Goal: Task Accomplishment & Management: Use online tool/utility

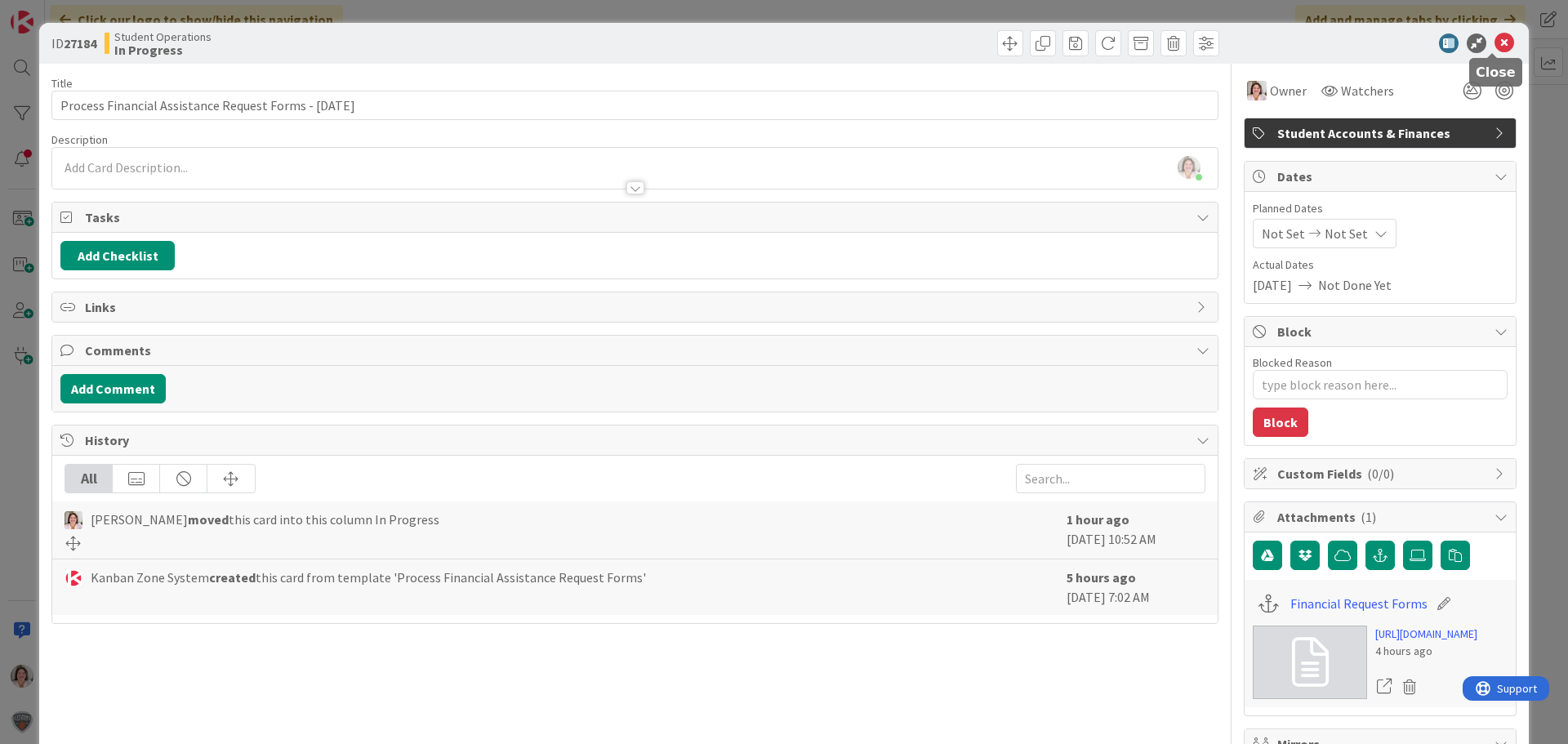
click at [1495, 41] on icon at bounding box center [1504, 43] width 20 height 20
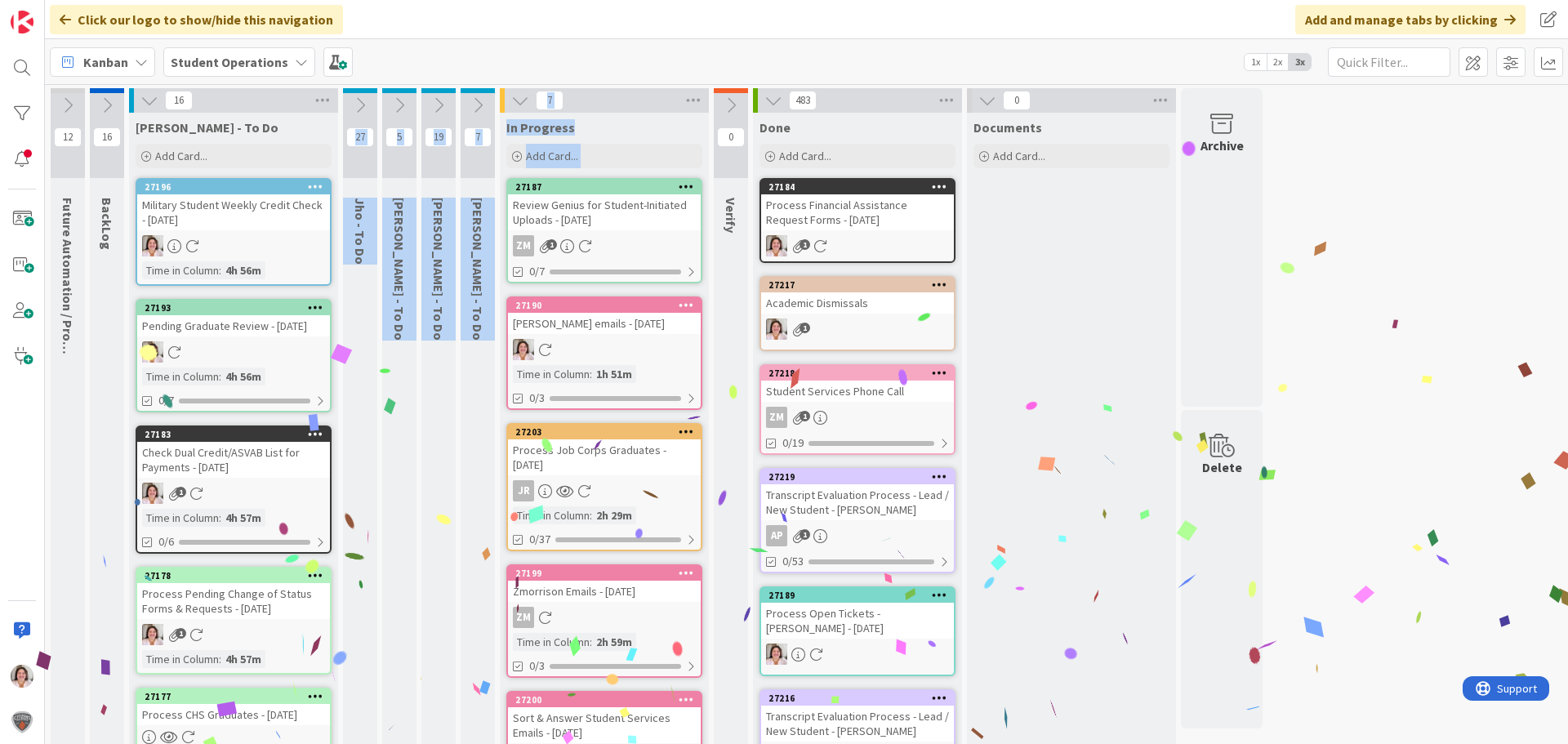
drag, startPoint x: 225, startPoint y: 581, endPoint x: 607, endPoint y: 243, distance: 510.1
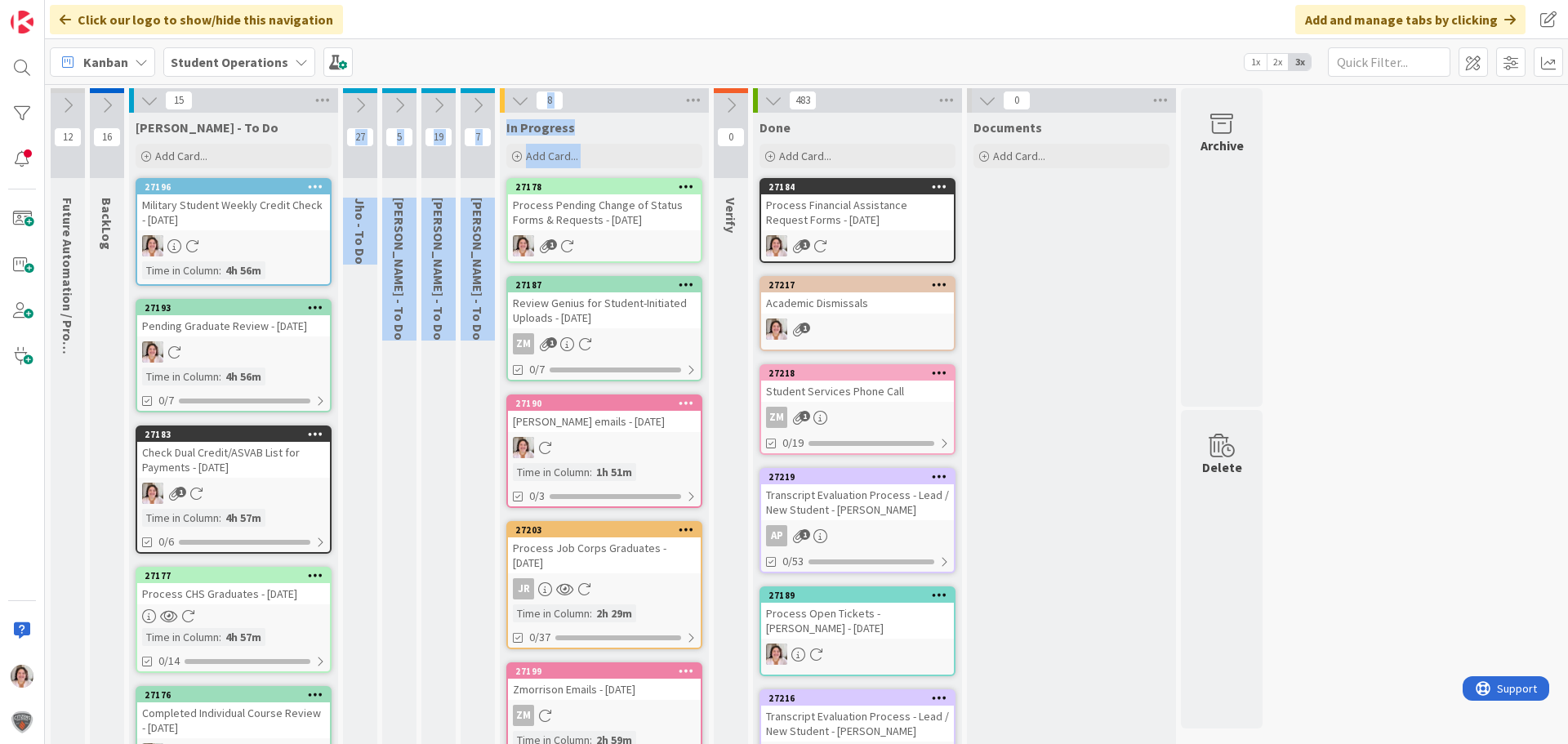
click at [610, 231] on link "27178 Process Pending Change of Status Forms & Requests - [DATE] 1" at bounding box center [604, 220] width 196 height 85
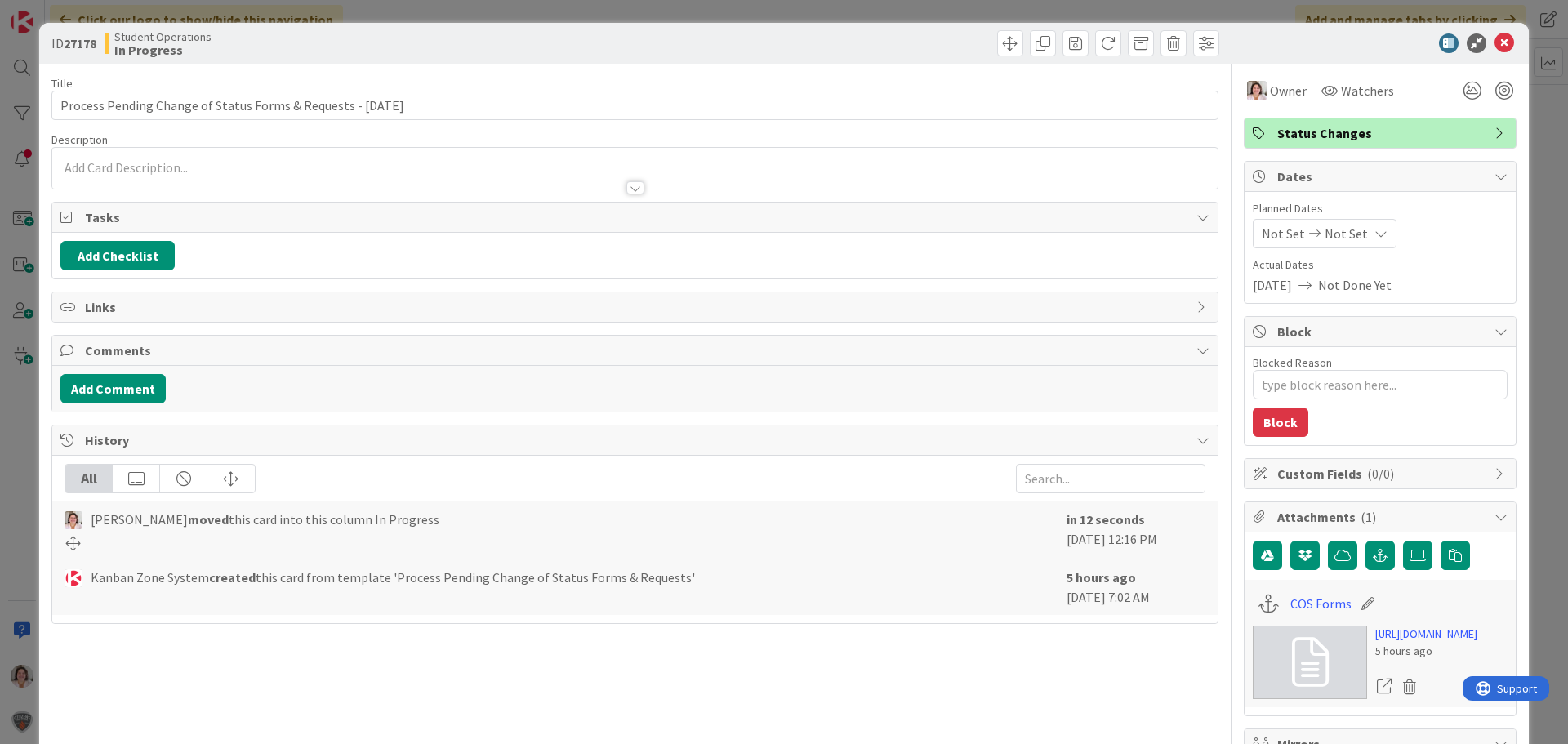
click at [1273, 602] on div "COS Forms" at bounding box center [1380, 604] width 255 height 31
click at [1290, 603] on link "COS Forms" at bounding box center [1320, 604] width 61 height 20
click at [1495, 42] on icon at bounding box center [1504, 43] width 20 height 20
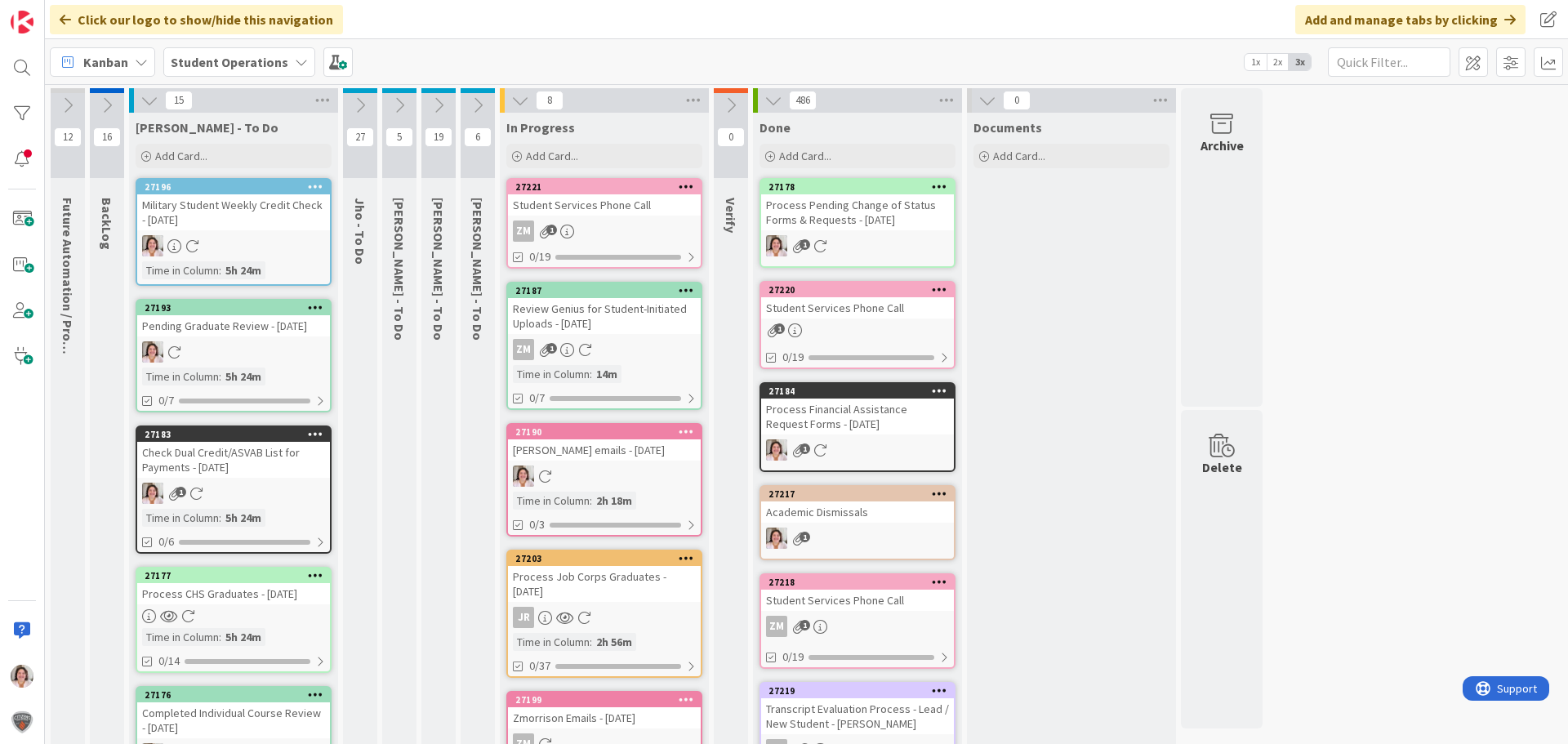
click at [398, 102] on icon at bounding box center [399, 105] width 18 height 18
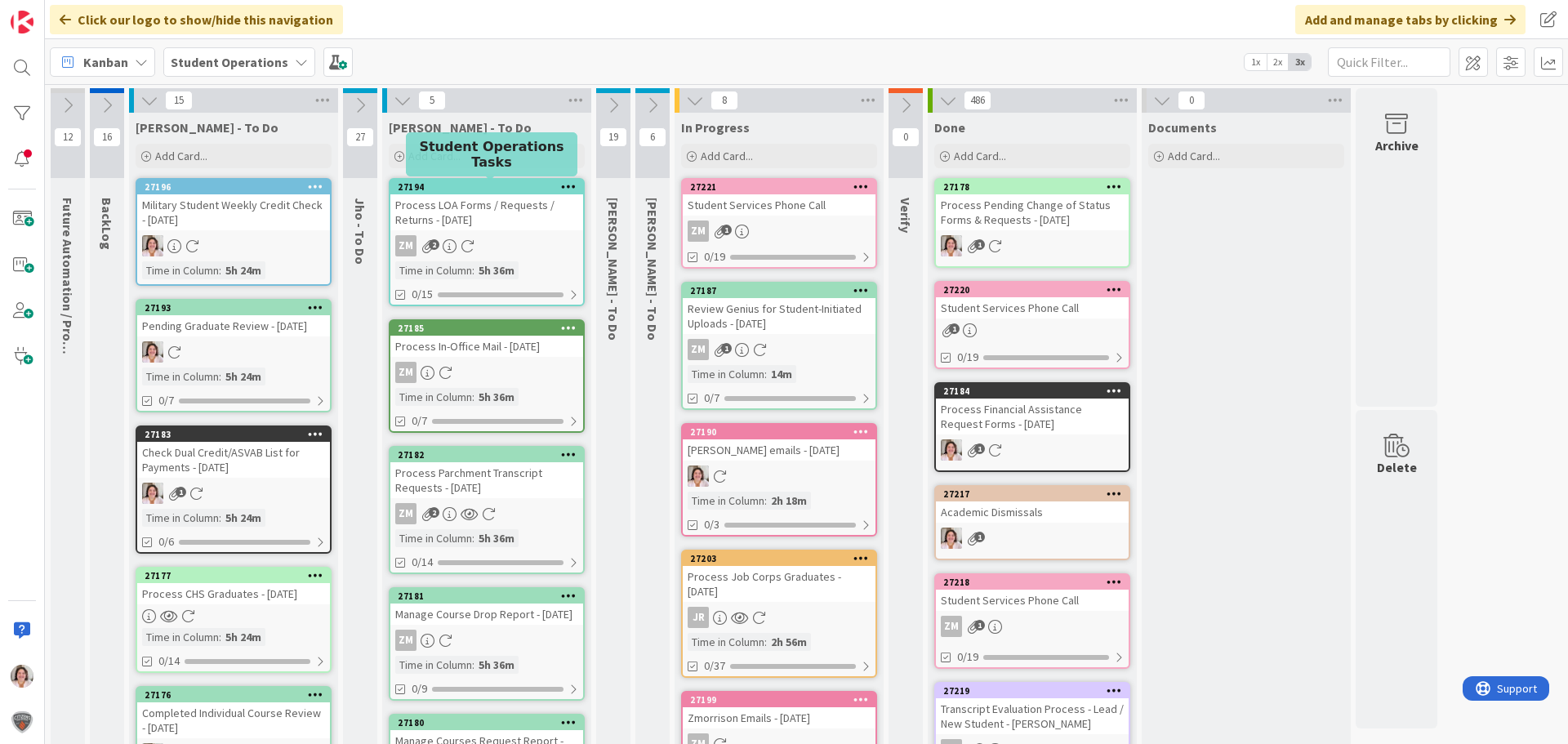
click at [482, 247] on div "ZM 2" at bounding box center [487, 246] width 193 height 22
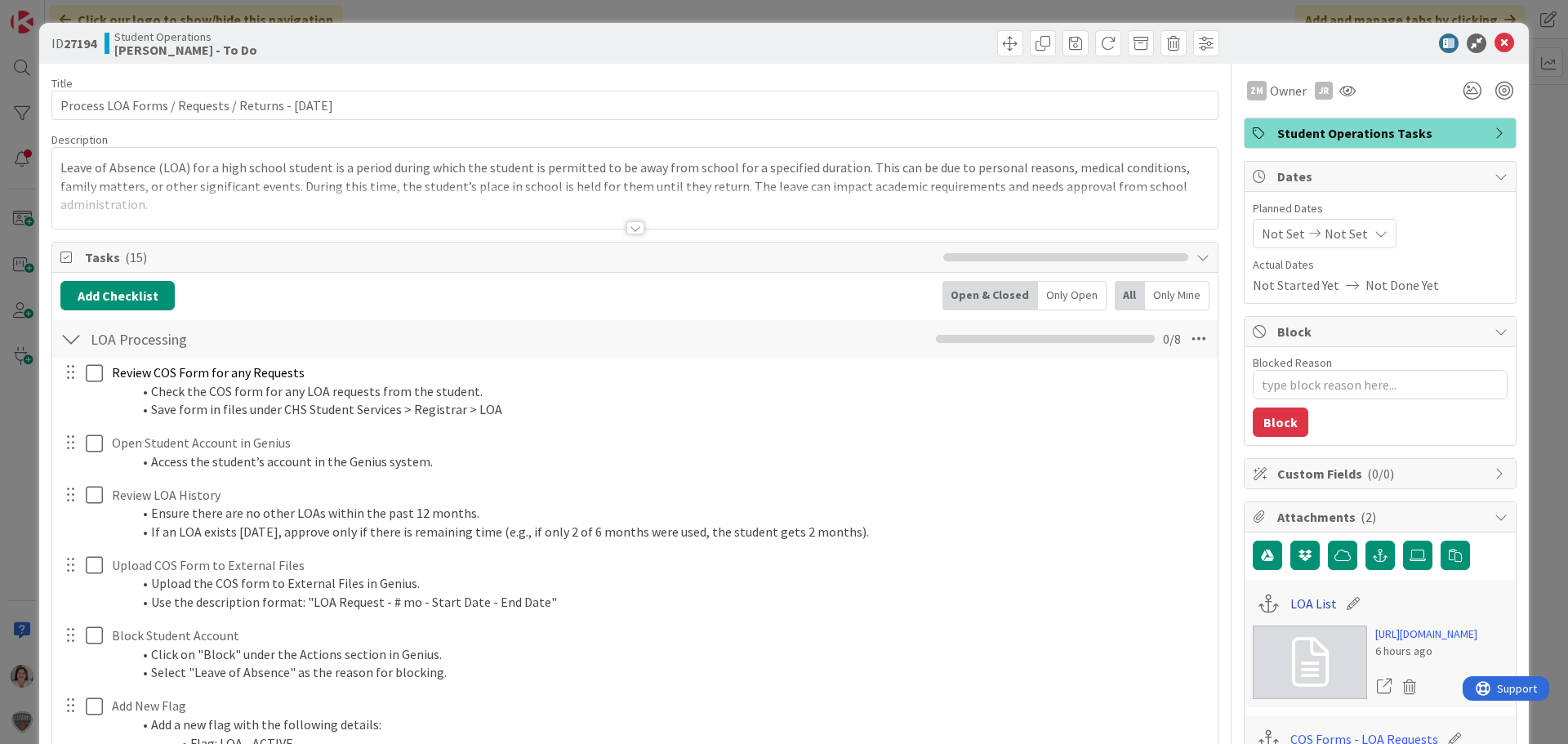
click at [1290, 603] on link "LOA List" at bounding box center [1313, 604] width 46 height 20
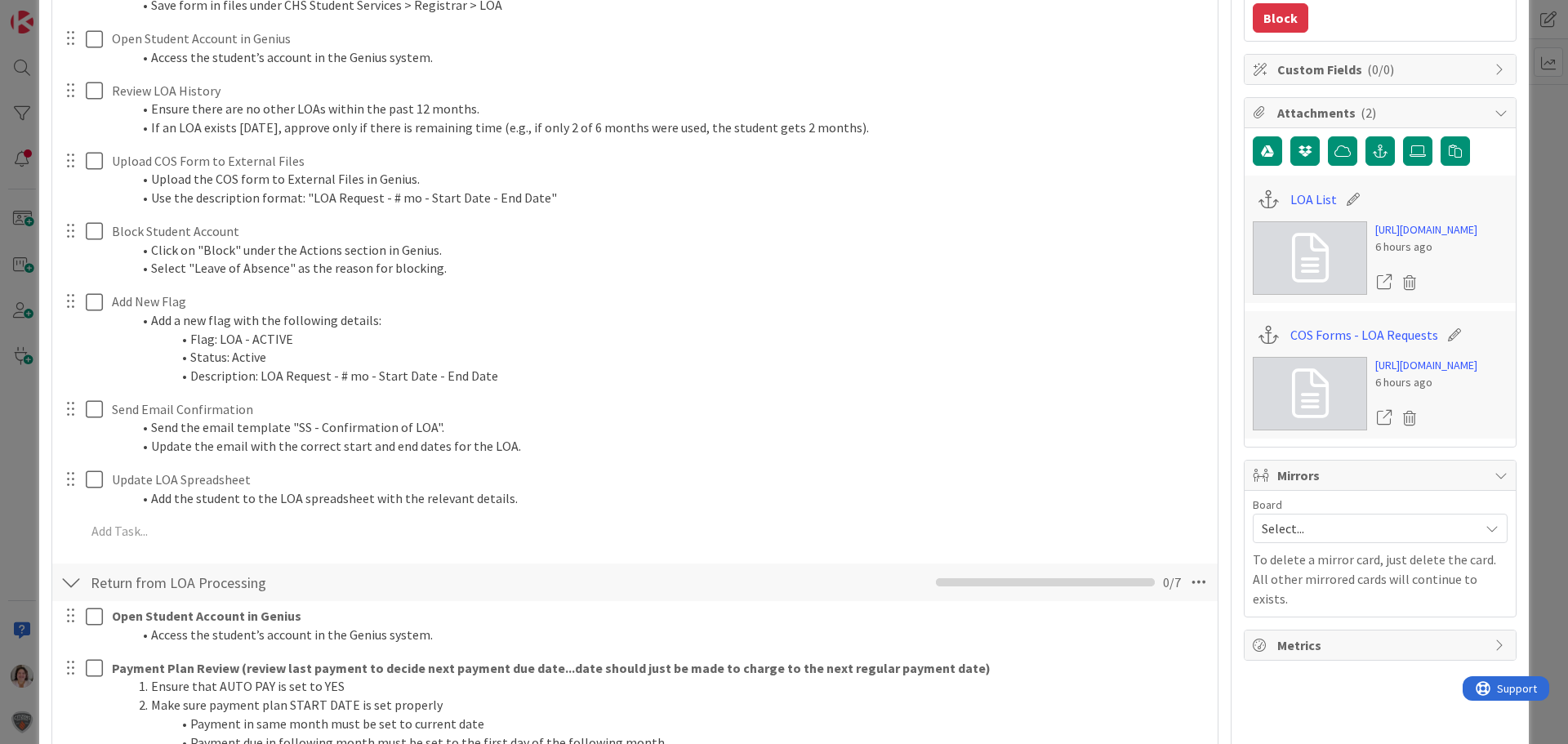
scroll to position [409, 0]
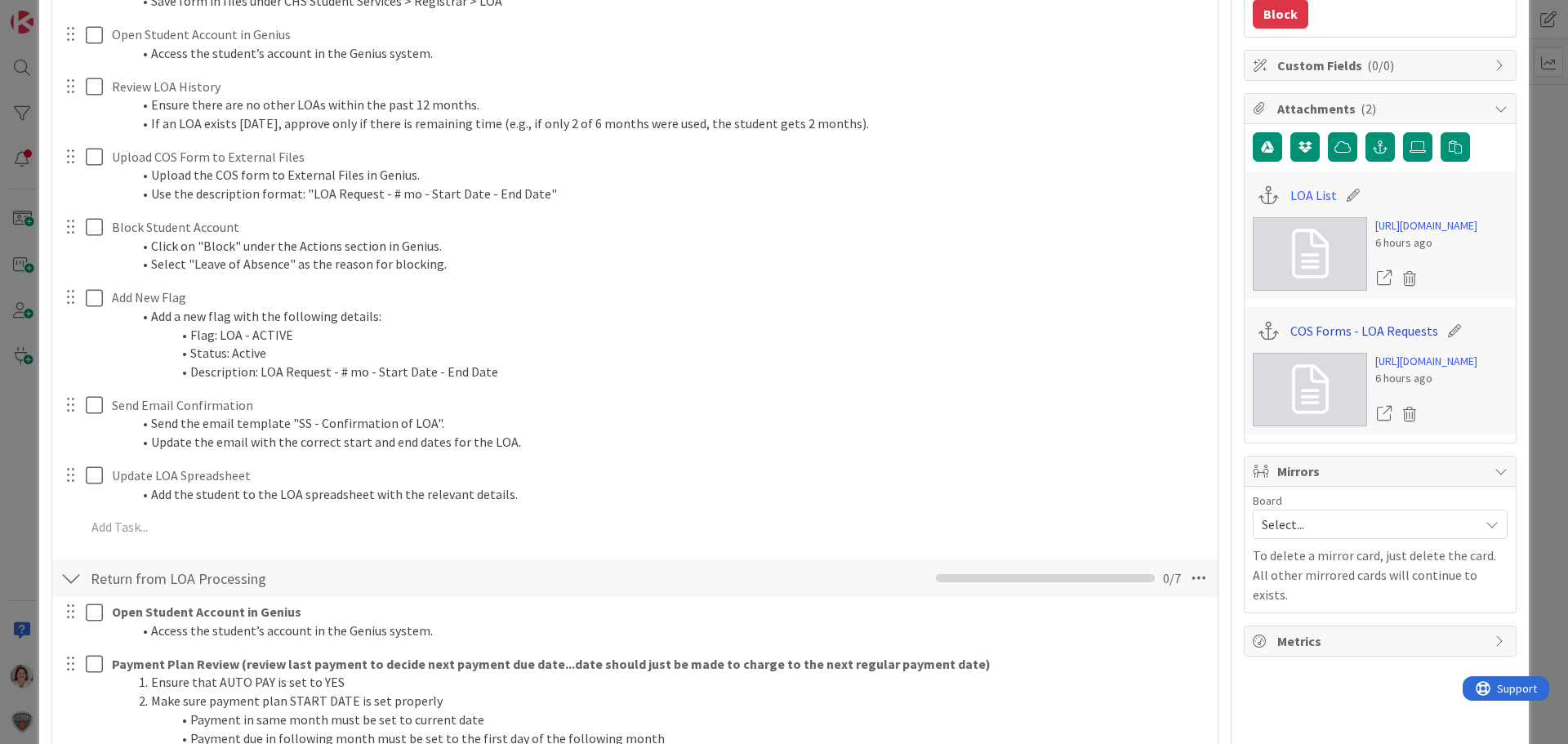
click at [1329, 341] on link "COS Forms - LOA Requests" at bounding box center [1364, 331] width 148 height 20
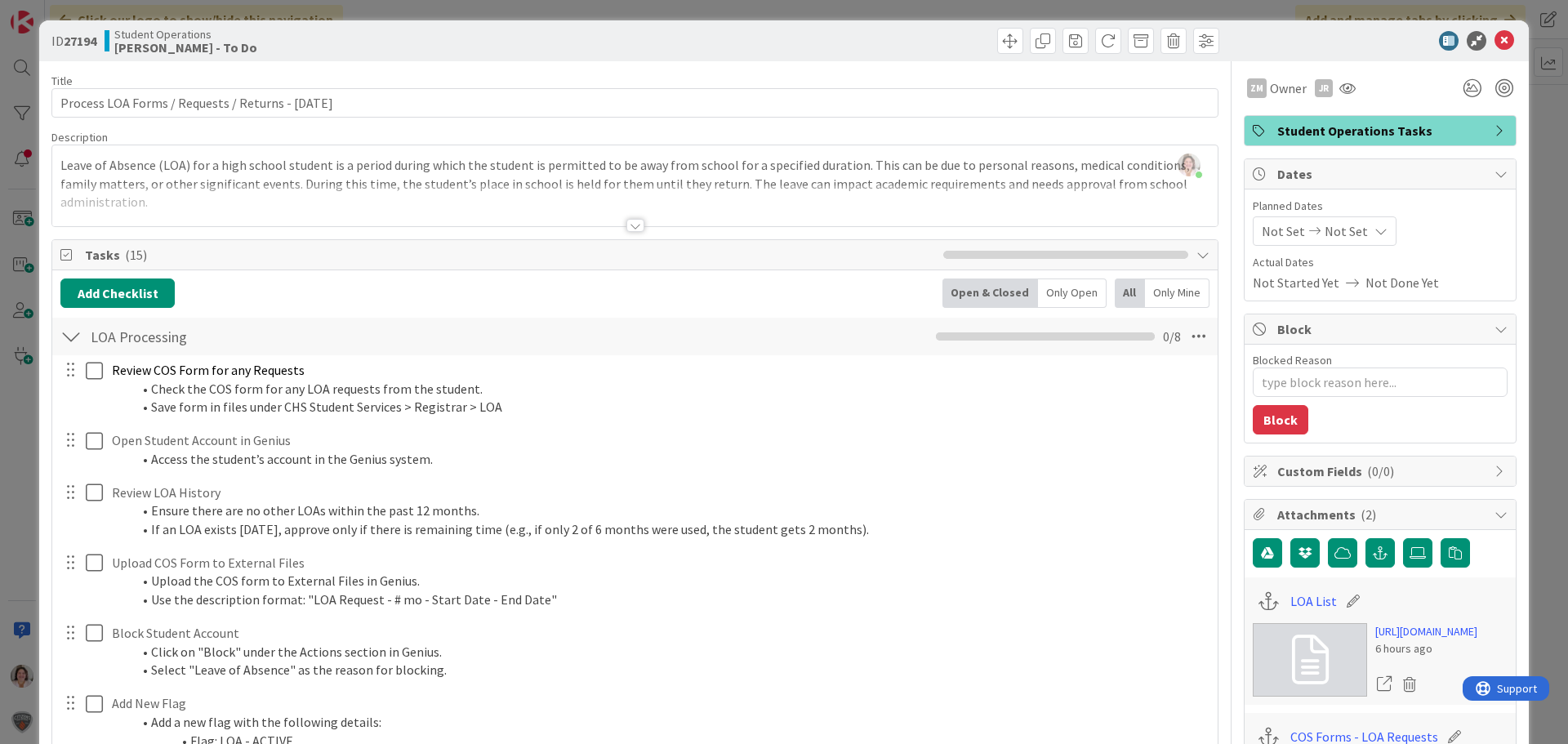
scroll to position [0, 0]
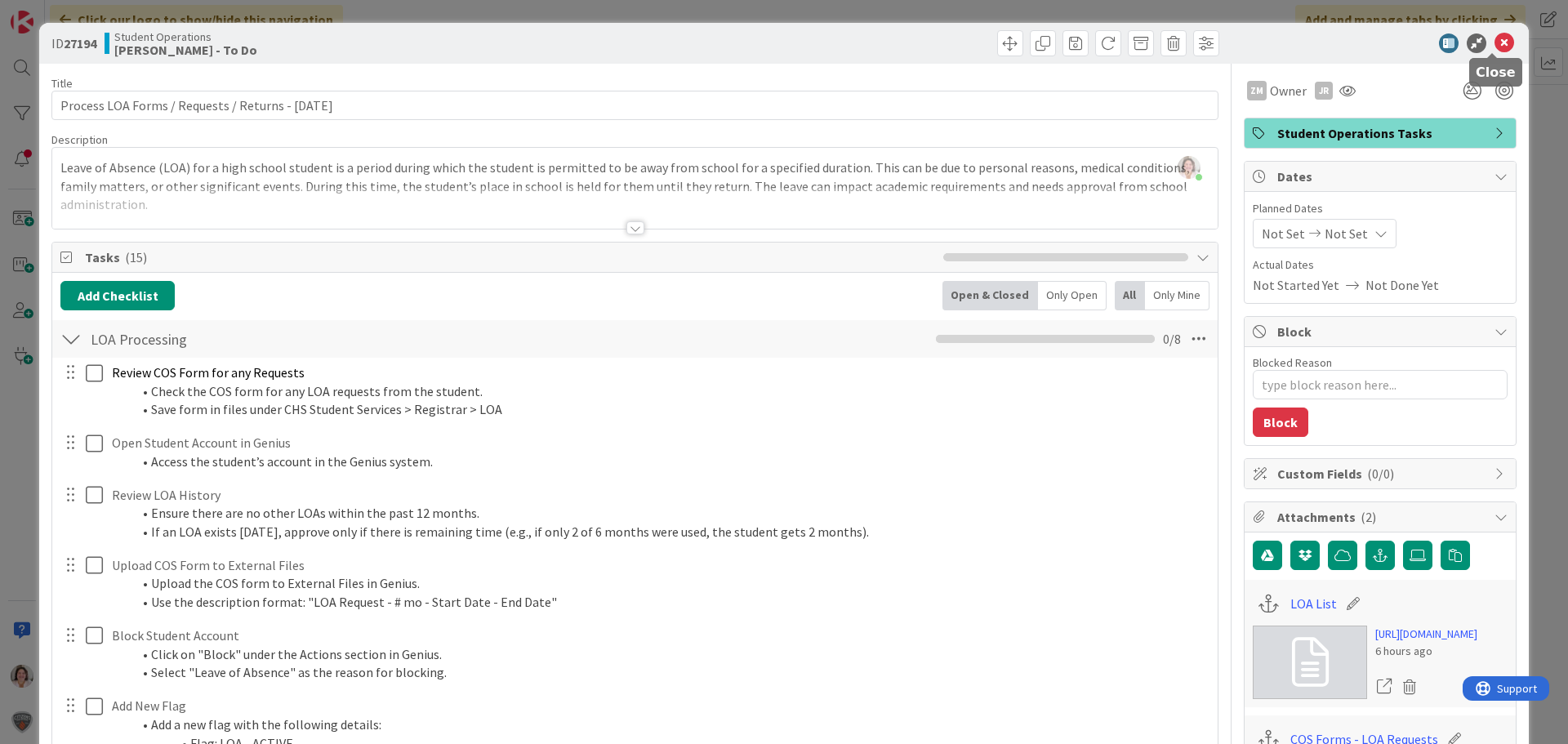
drag, startPoint x: 1500, startPoint y: 43, endPoint x: 1397, endPoint y: 39, distance: 103.1
click at [1500, 43] on icon at bounding box center [1504, 43] width 20 height 20
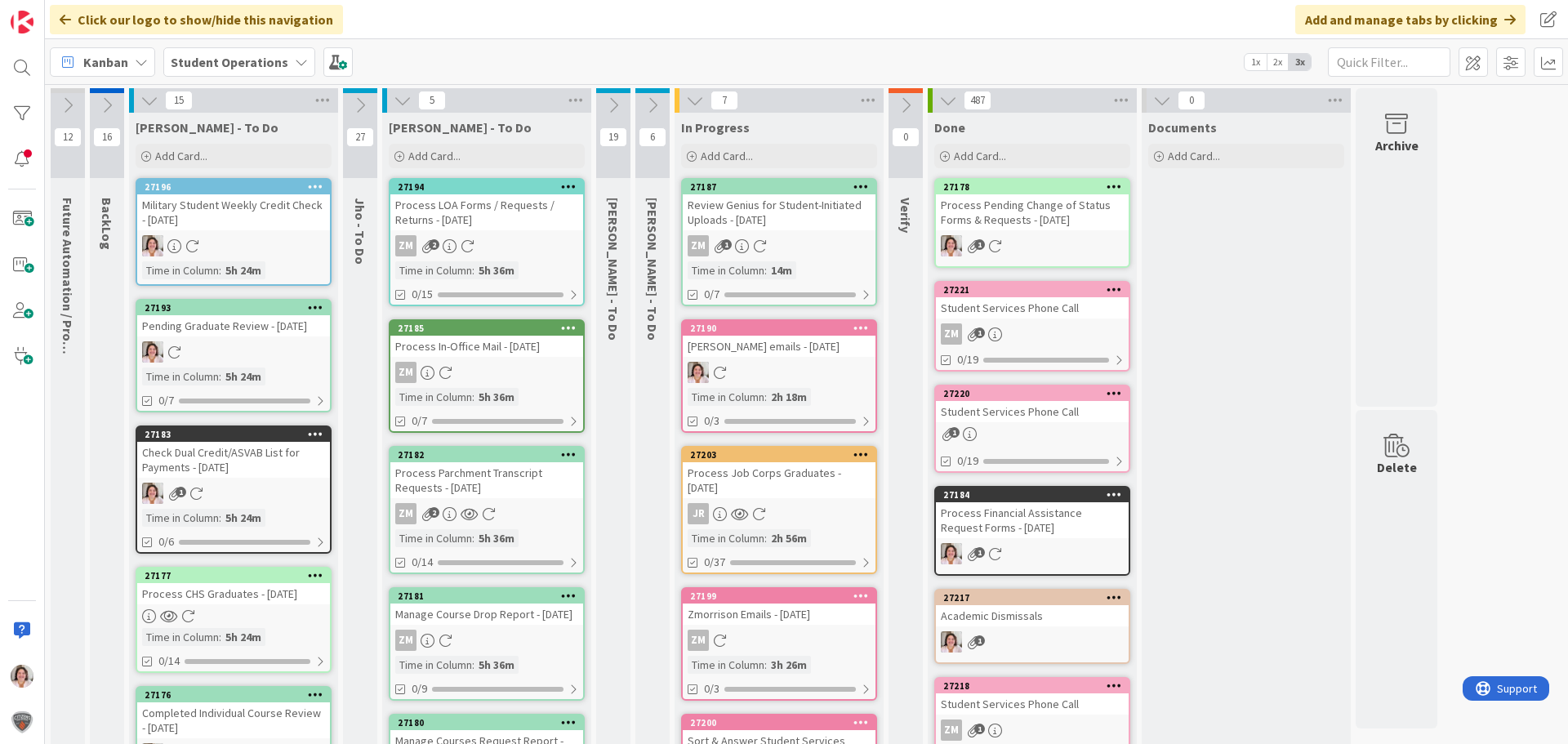
click at [392, 98] on button at bounding box center [402, 100] width 22 height 22
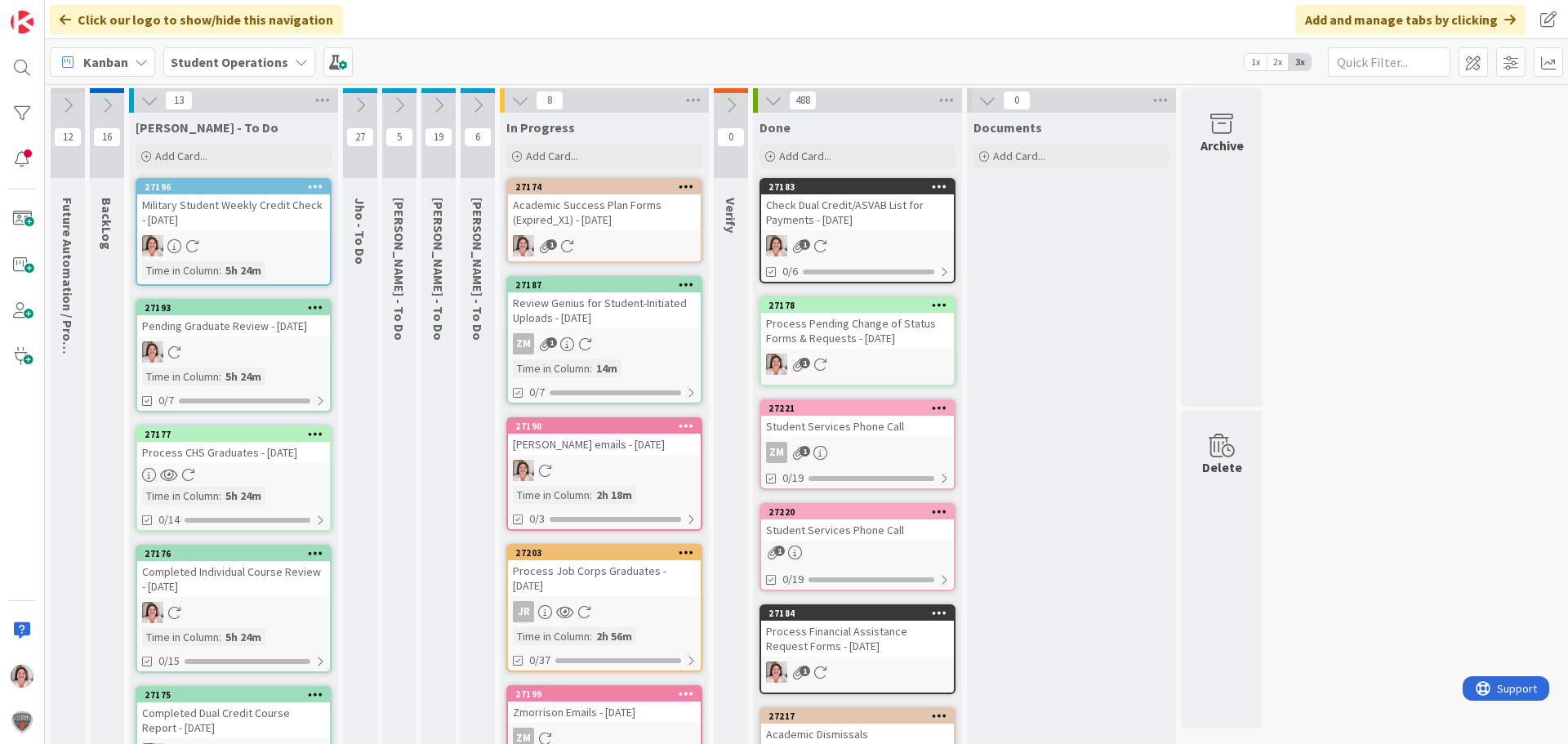
click at [596, 218] on div "Academic Success Plan Forms (Expired_X1) - [DATE]" at bounding box center [604, 212] width 193 height 36
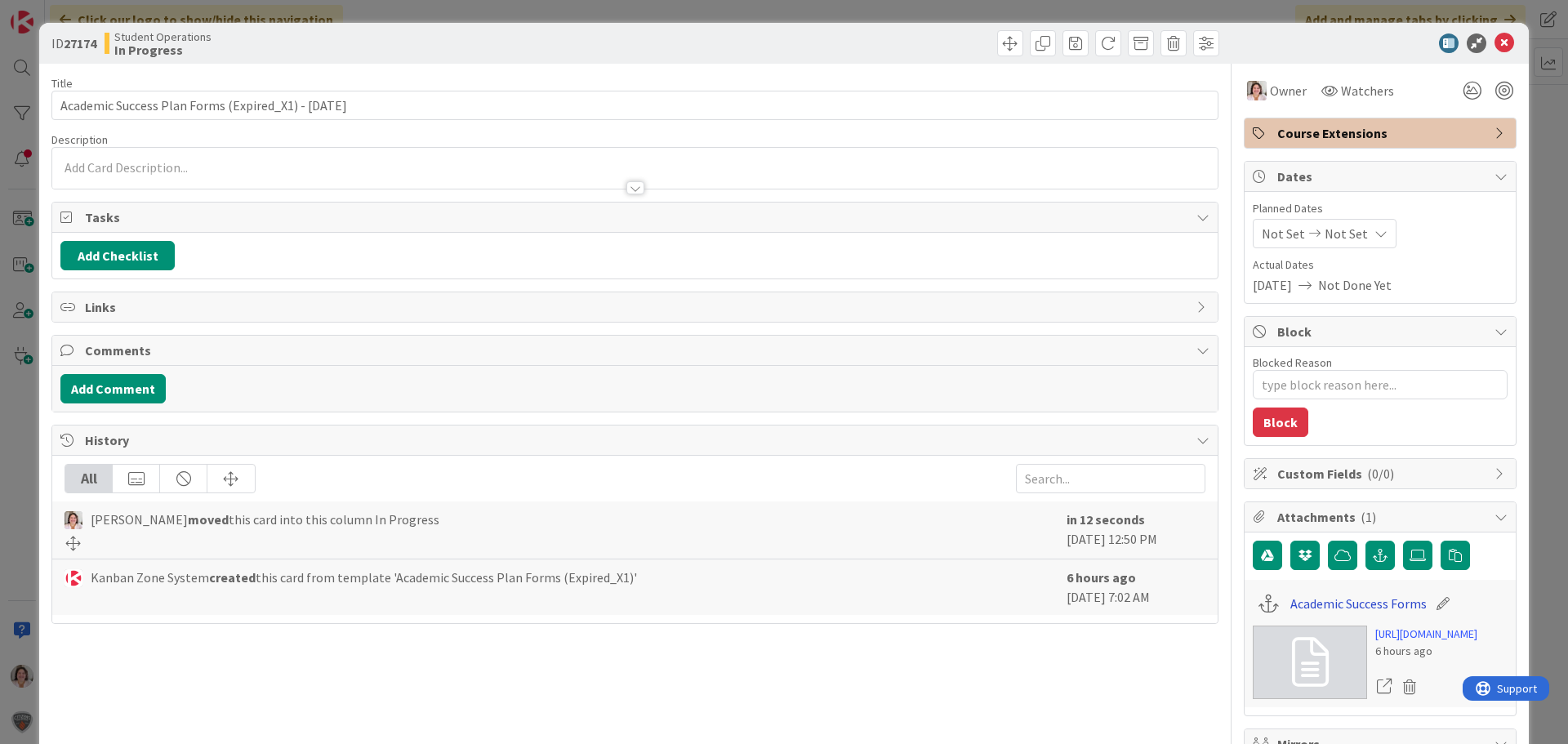
click at [1335, 605] on link "Academic Success Forms" at bounding box center [1358, 604] width 136 height 20
type textarea "x"
click at [1495, 44] on icon at bounding box center [1504, 43] width 20 height 20
